Goal: Task Accomplishment & Management: Complete application form

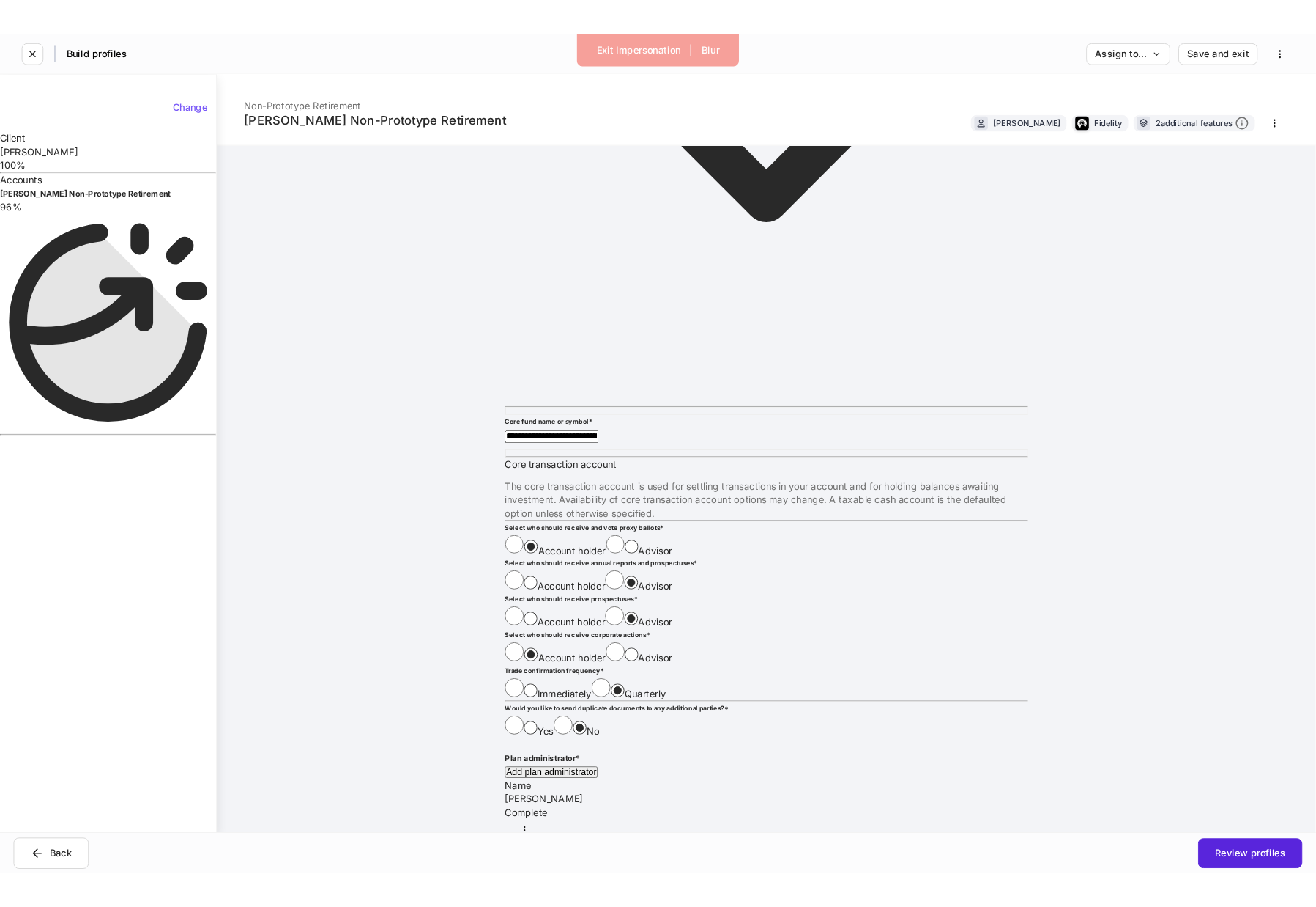
scroll to position [2395, 0]
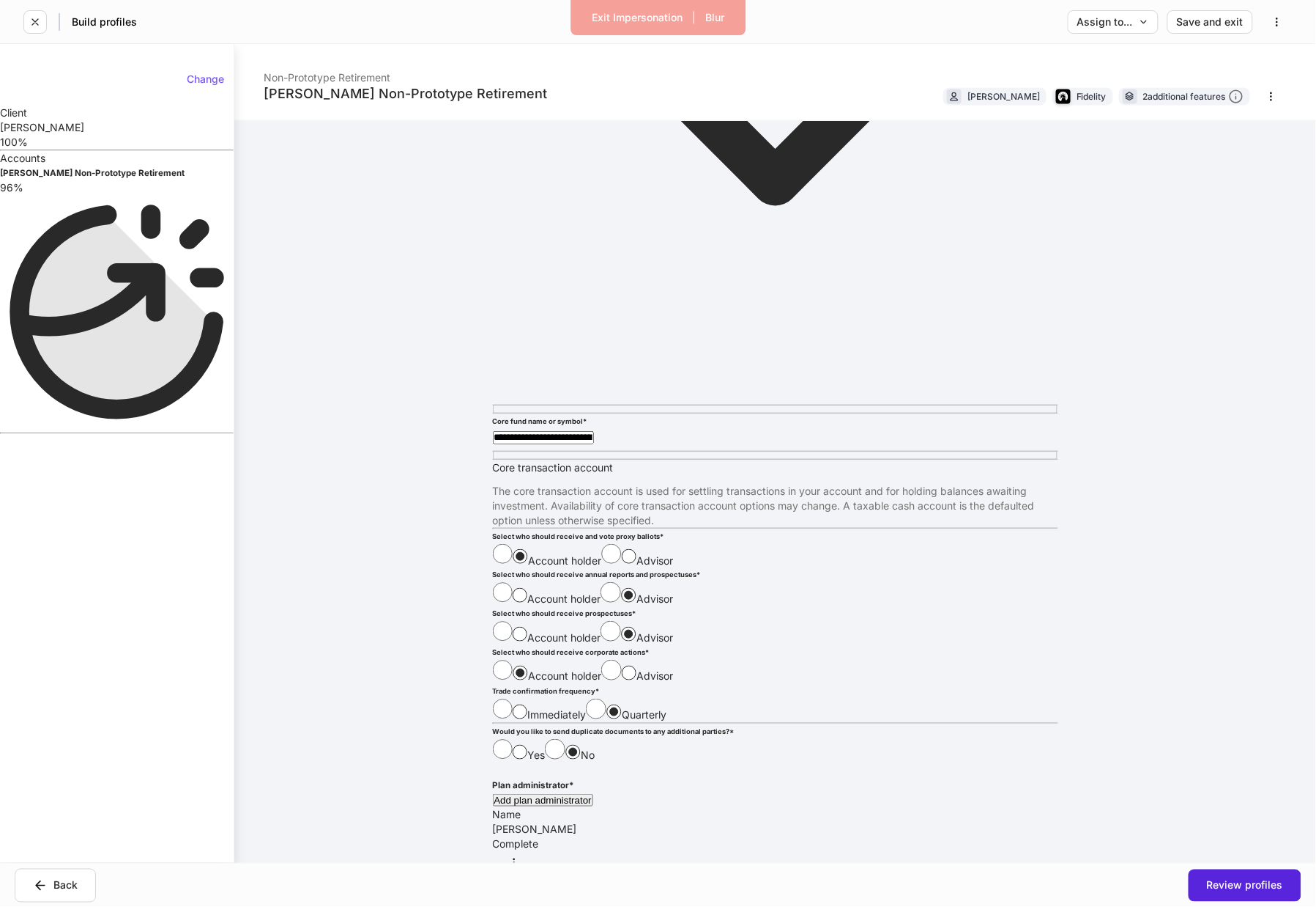
drag, startPoint x: 508, startPoint y: 364, endPoint x: 649, endPoint y: 372, distance: 141.2
copy div "Select an options trading strategy"
click at [428, 342] on div "[PERSON_NAME] Non-Prototype Retirement Non-Prototype Retirement [PERSON_NAME] F…" at bounding box center [776, 453] width 1082 height 818
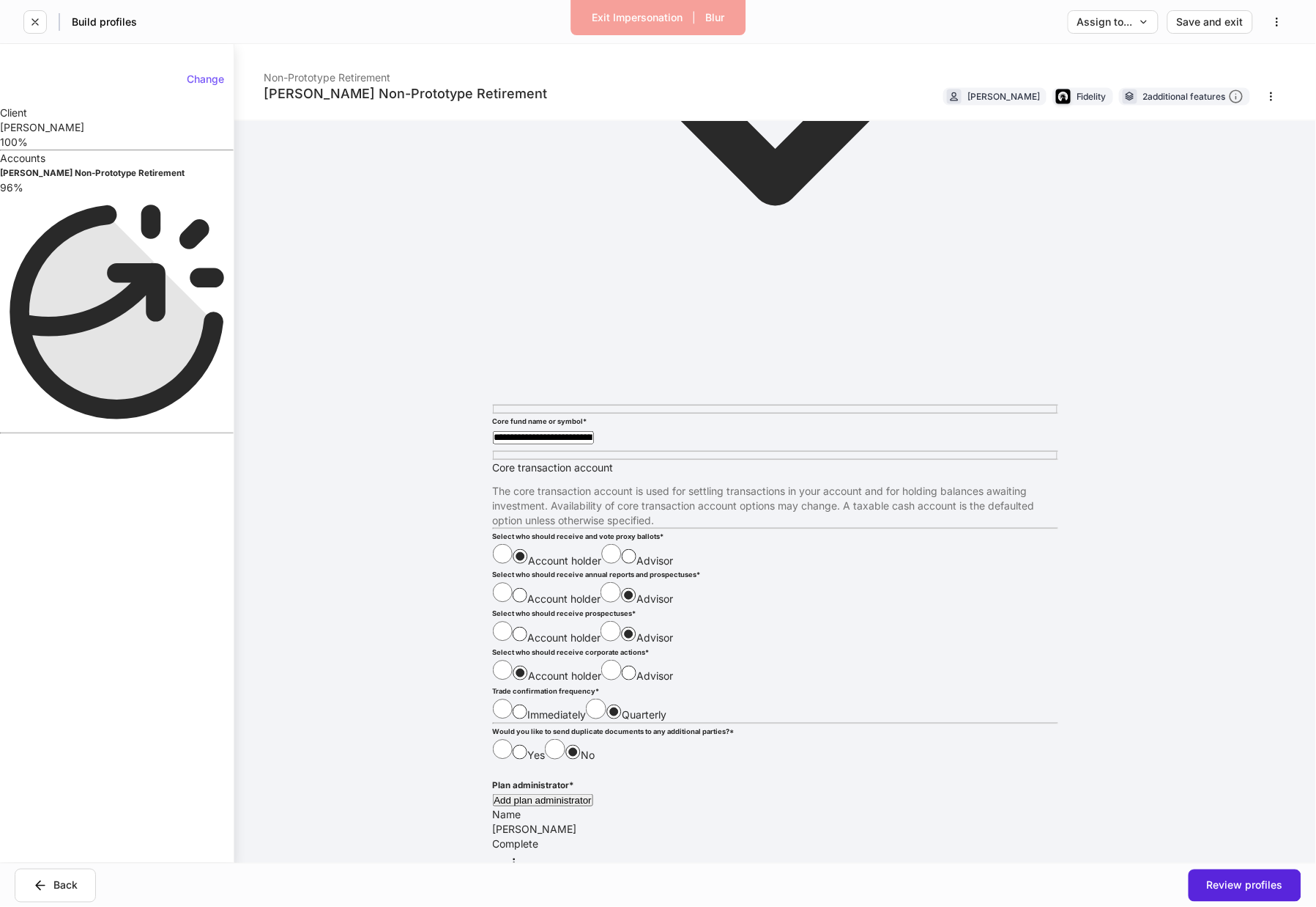
scroll to position [1859, 0]
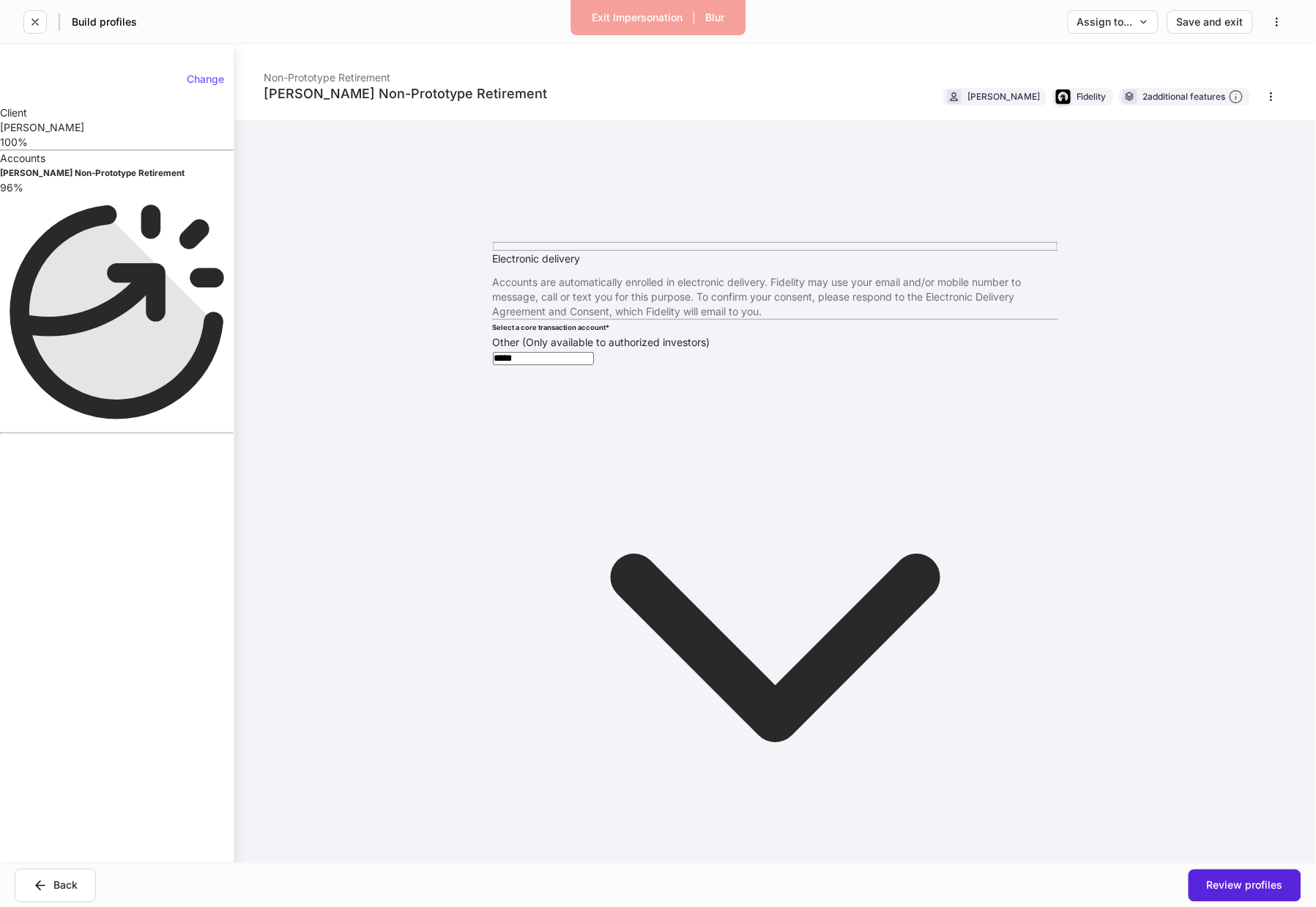
click at [344, 410] on div "[PERSON_NAME] Non-Prototype Retirement Non-Prototype Retirement [PERSON_NAME] F…" at bounding box center [776, 453] width 1082 height 818
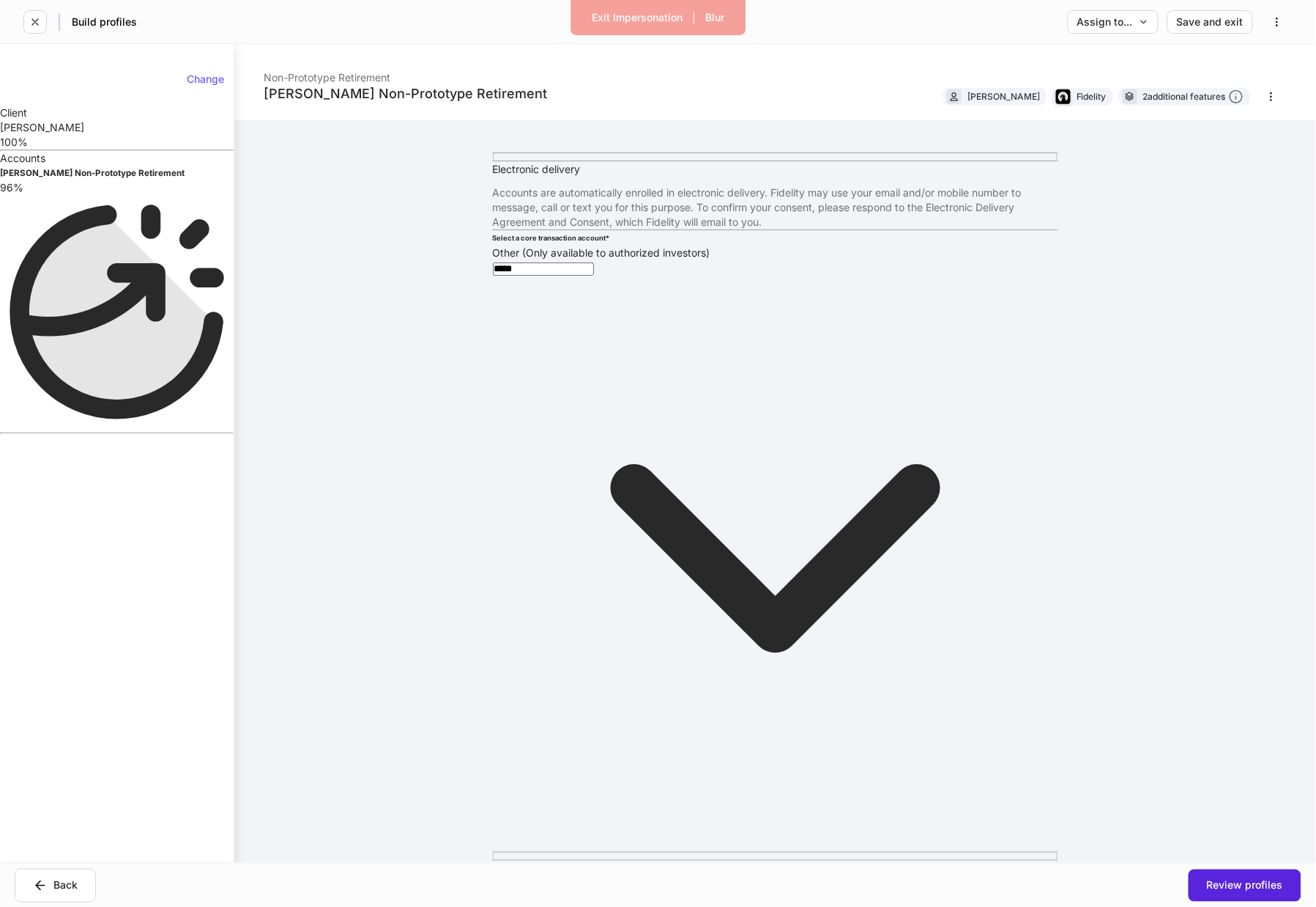
scroll to position [1936, 0]
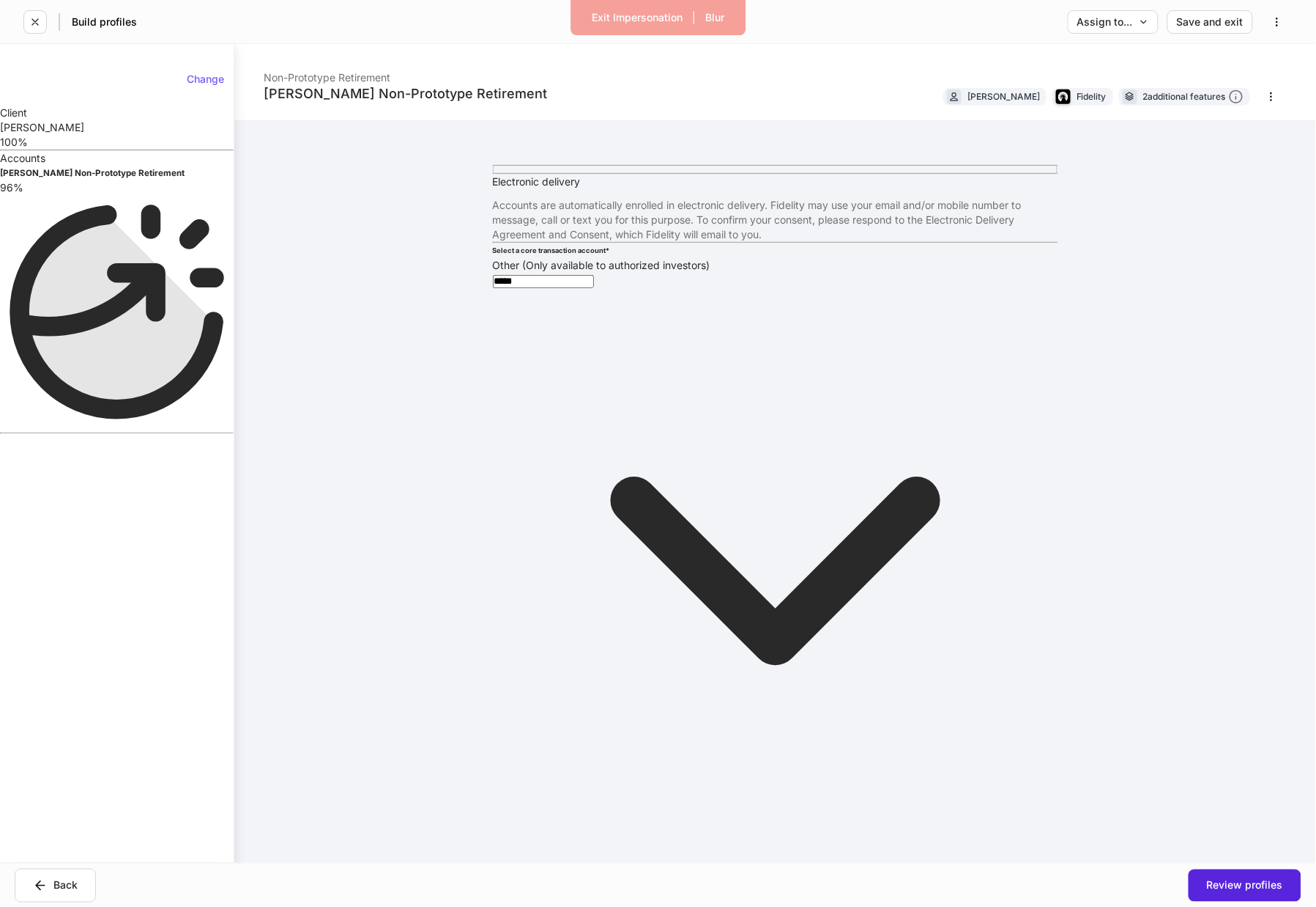
click at [424, 444] on div "[PERSON_NAME] Non-Prototype Retirement Non-Prototype Retirement [PERSON_NAME] F…" at bounding box center [776, 453] width 1082 height 818
click at [1024, 906] on li "Edit" at bounding box center [658, 914] width 1316 height 14
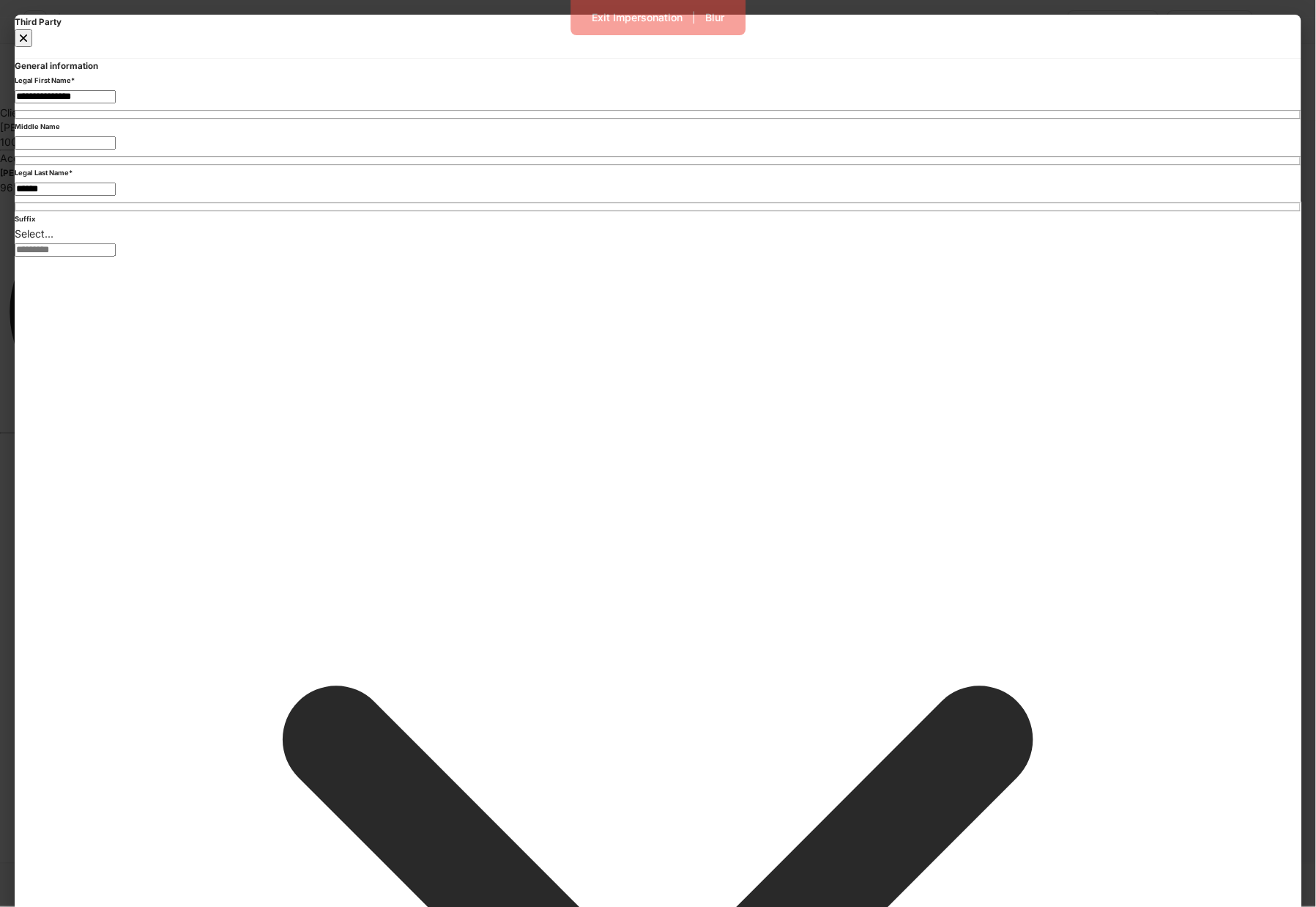
type input "**********"
click at [30, 40] on icon "button" at bounding box center [23, 38] width 14 height 14
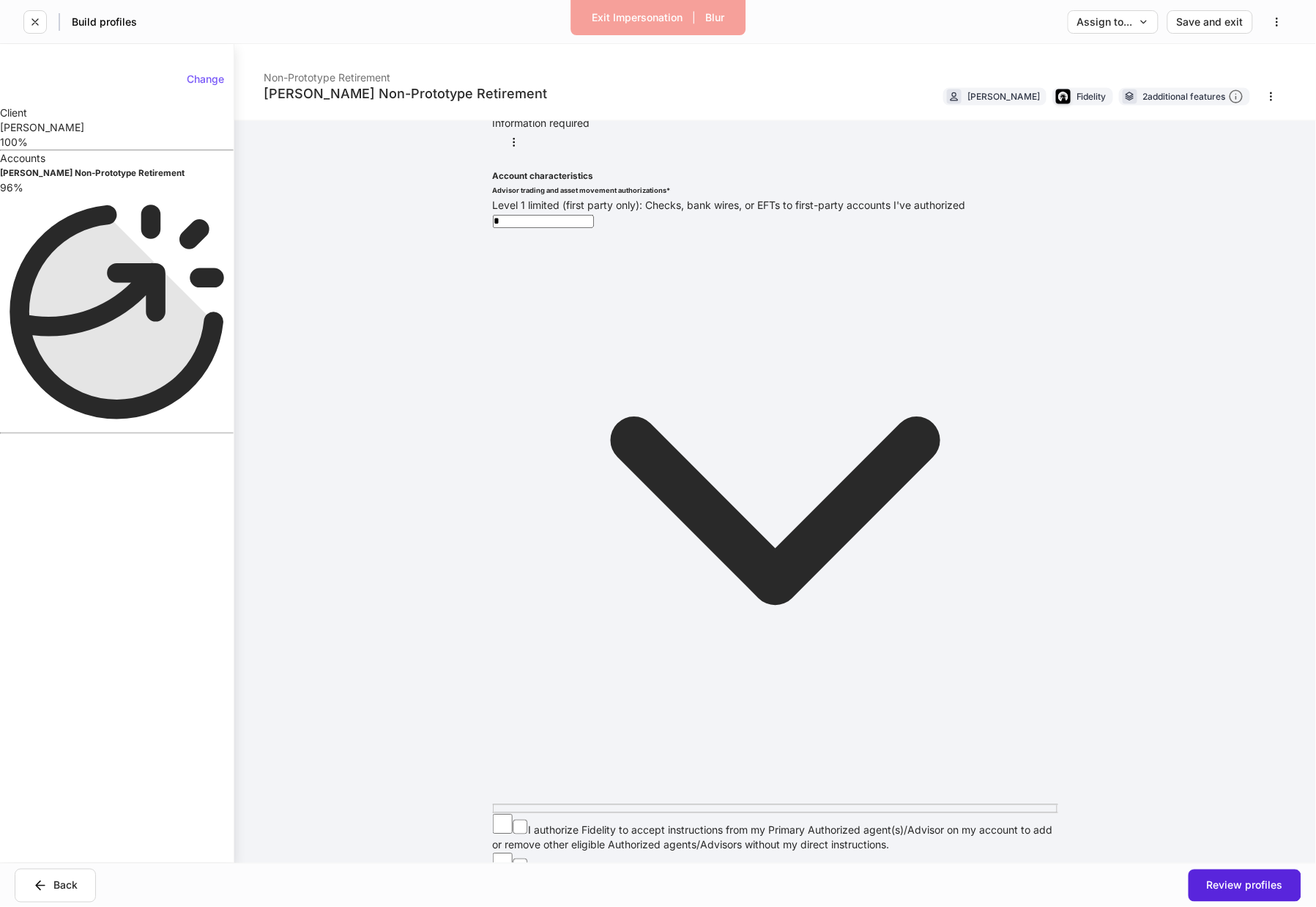
scroll to position [601, 0]
